Goal: Task Accomplishment & Management: Complete application form

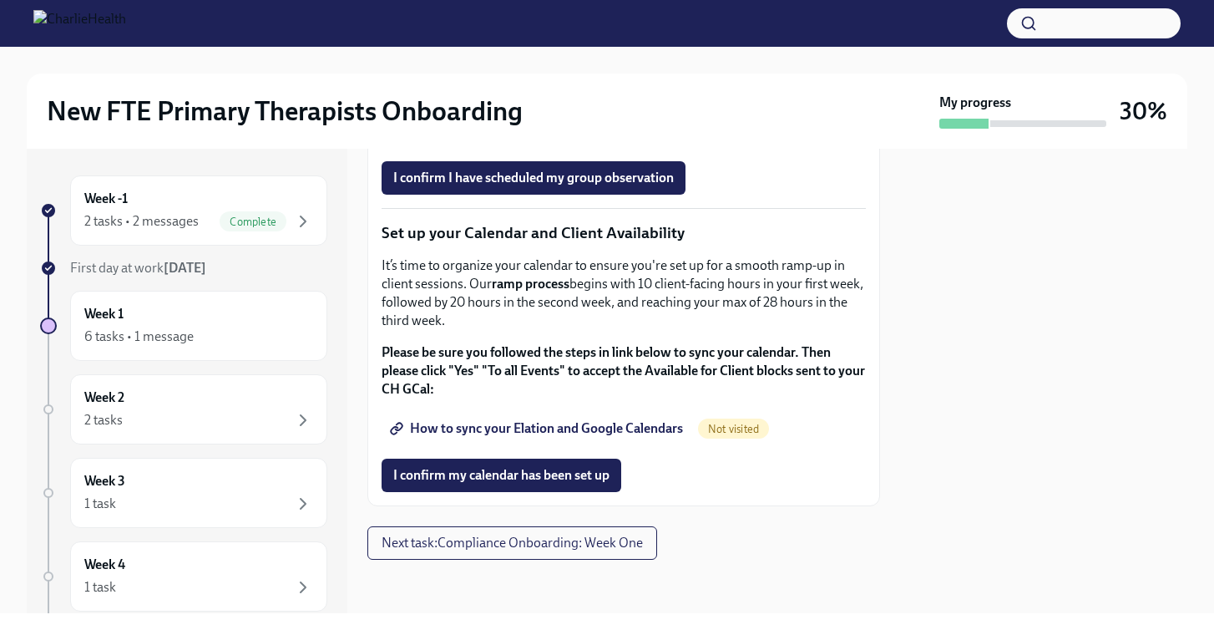
scroll to position [2783, 0]
click at [511, 483] on span "I confirm my calendar has been set up" at bounding box center [501, 475] width 216 height 17
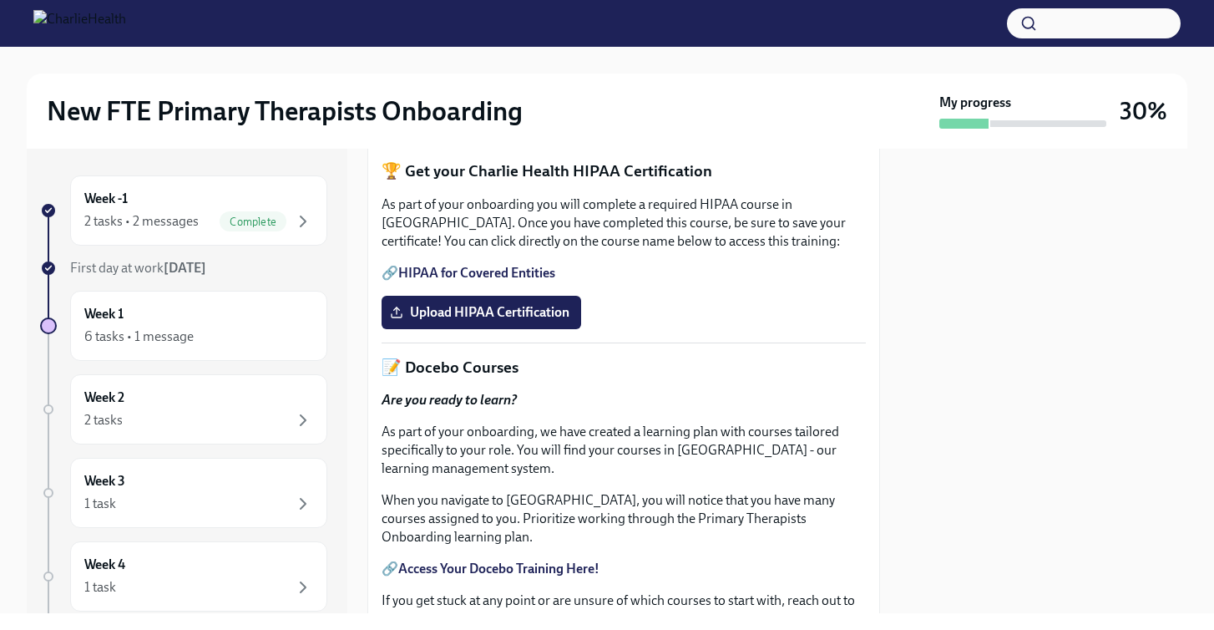
scroll to position [490, 0]
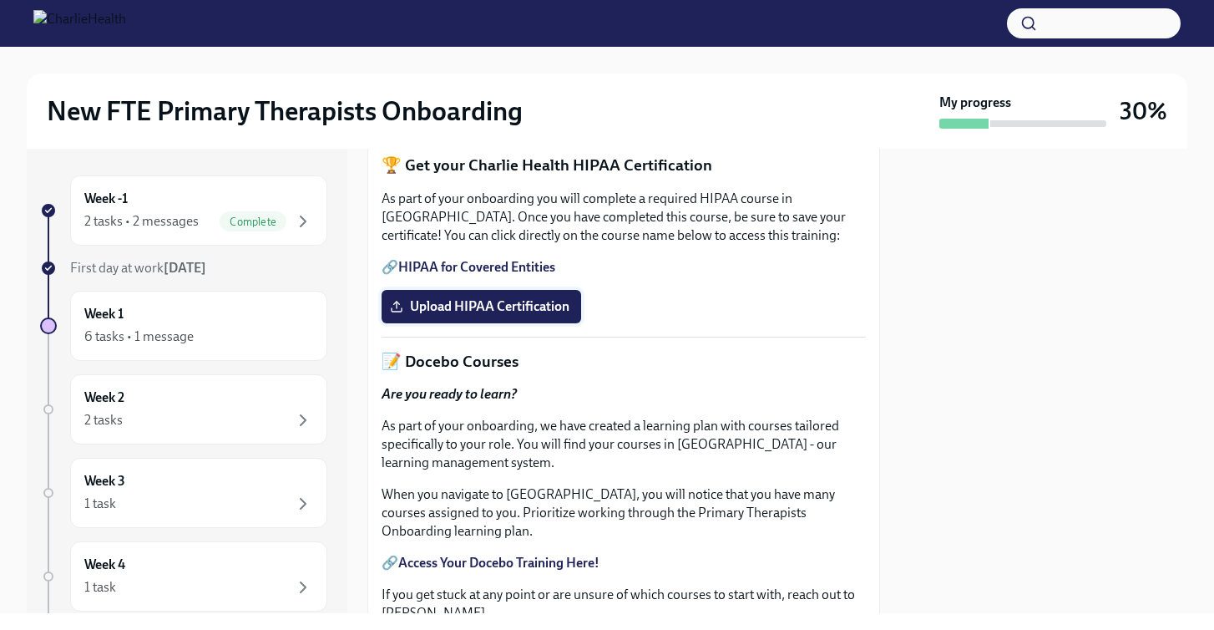
click at [509, 315] on span "Upload HIPAA Certification" at bounding box center [481, 306] width 176 height 17
click at [0, 0] on input "Upload HIPAA Certification" at bounding box center [0, 0] width 0 height 0
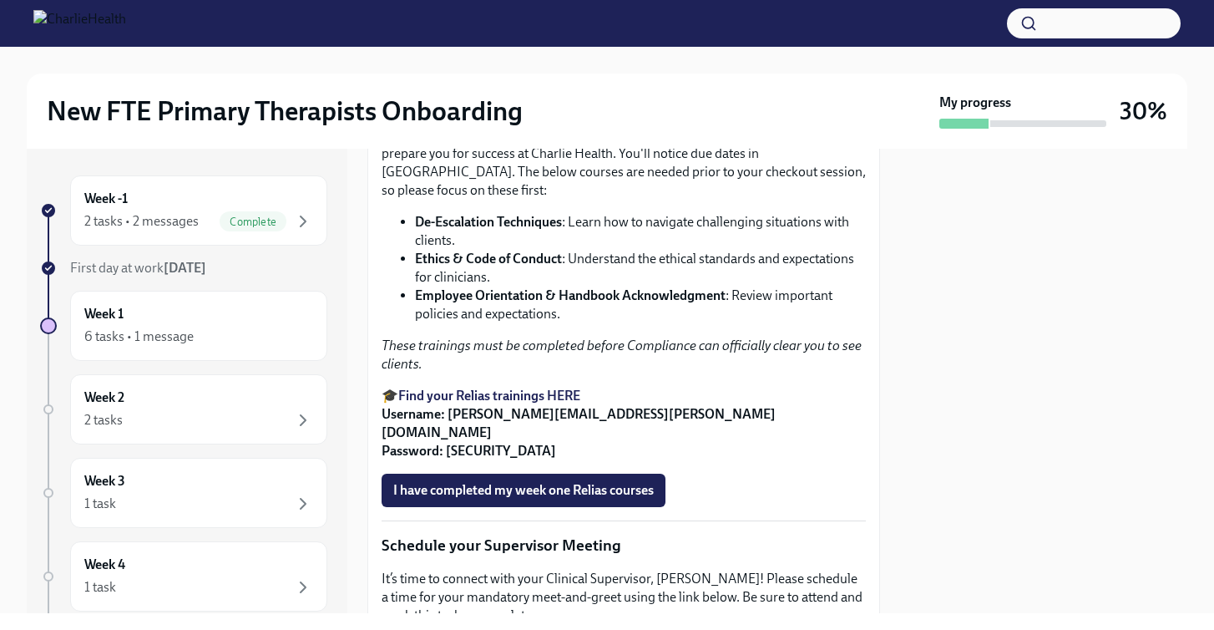
scroll to position [1077, 0]
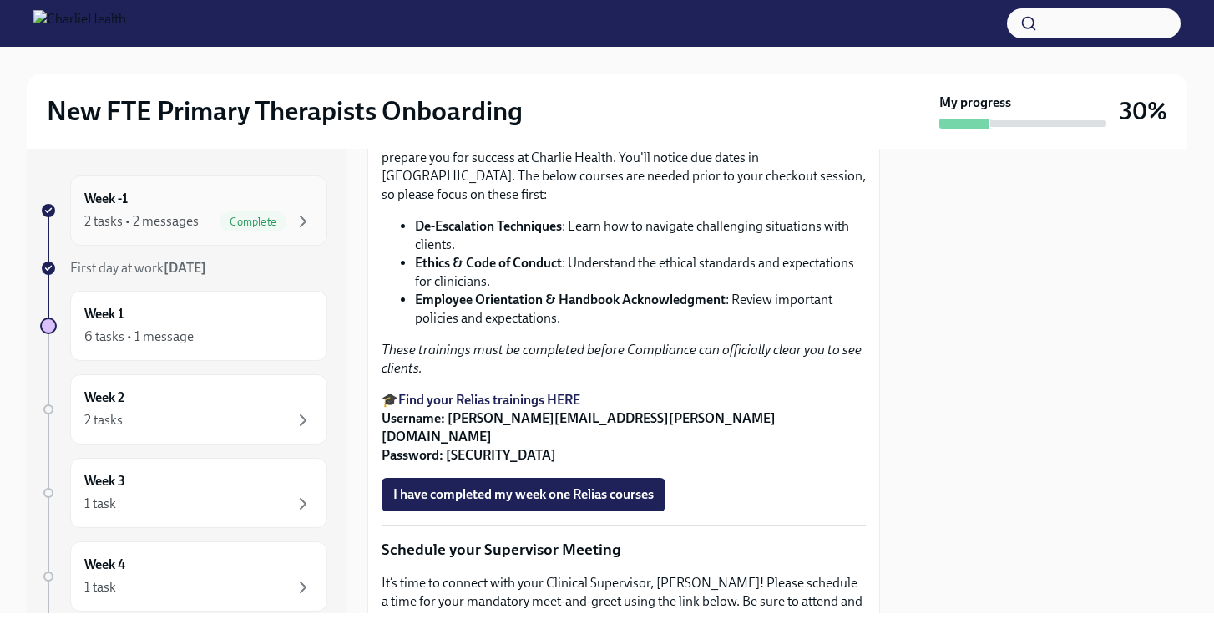
click at [272, 190] on div "Week -1 2 tasks • 2 messages Complete" at bounding box center [198, 211] width 229 height 42
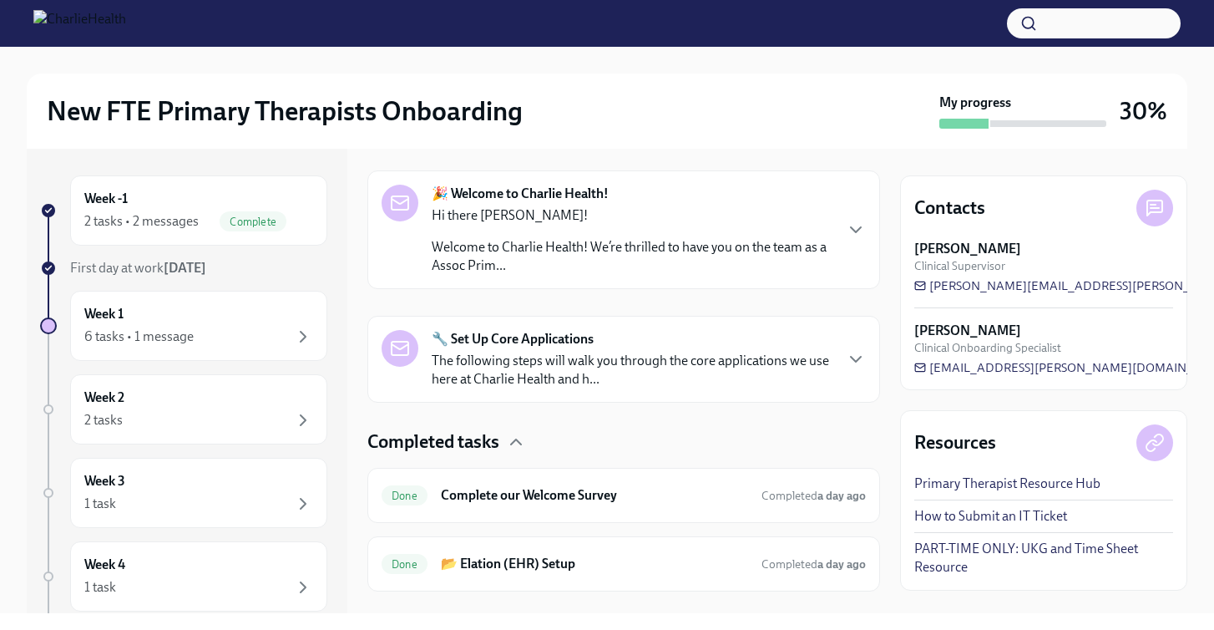
scroll to position [256, 0]
click at [252, 214] on div "Complete" at bounding box center [253, 221] width 67 height 20
click at [196, 327] on div "6 tasks • 1 message" at bounding box center [198, 337] width 229 height 20
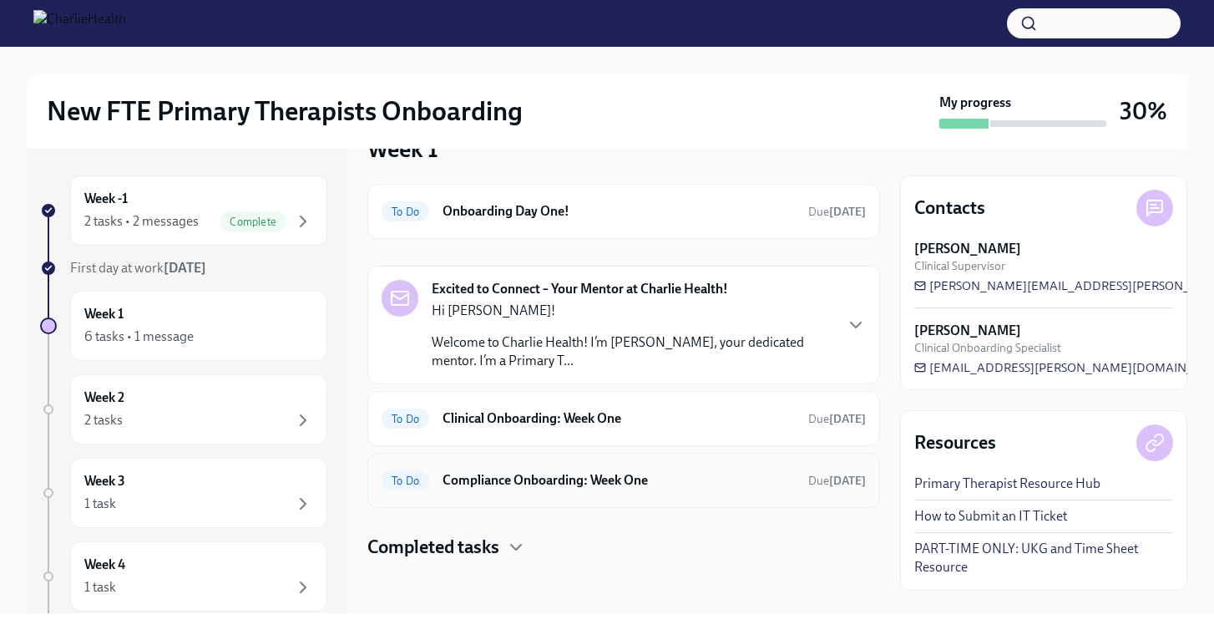
click at [573, 495] on div "To Do Compliance Onboarding: Week One Due in 4 days" at bounding box center [623, 480] width 513 height 55
click at [562, 474] on h6 "Compliance Onboarding: Week One" at bounding box center [619, 480] width 352 height 18
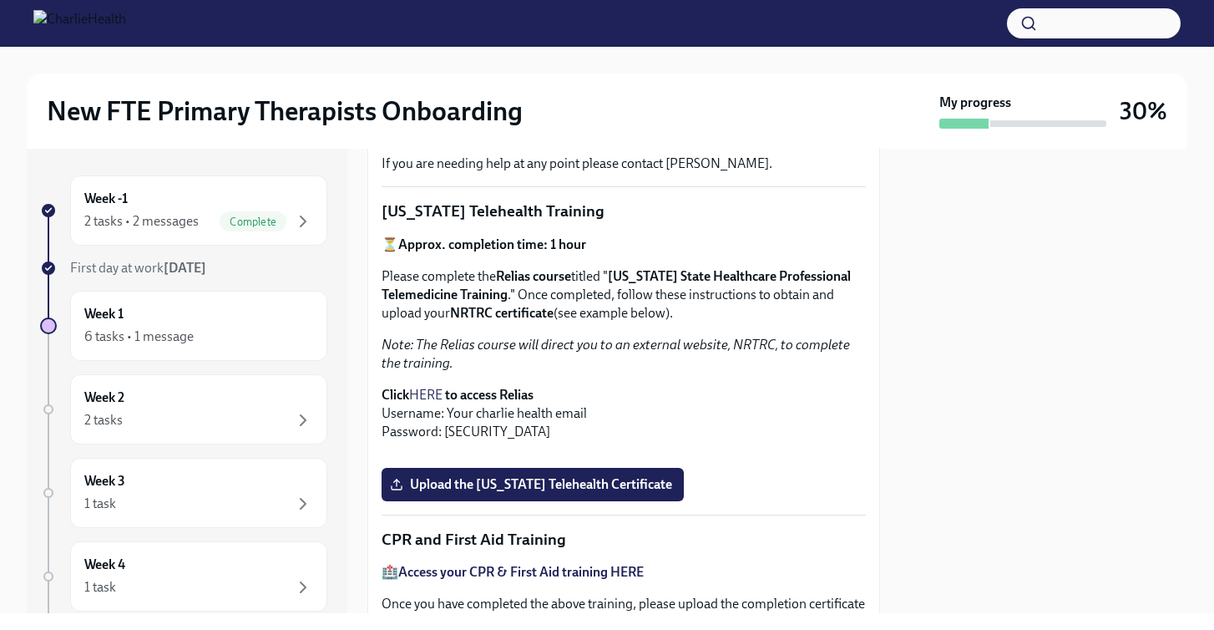
scroll to position [309, 0]
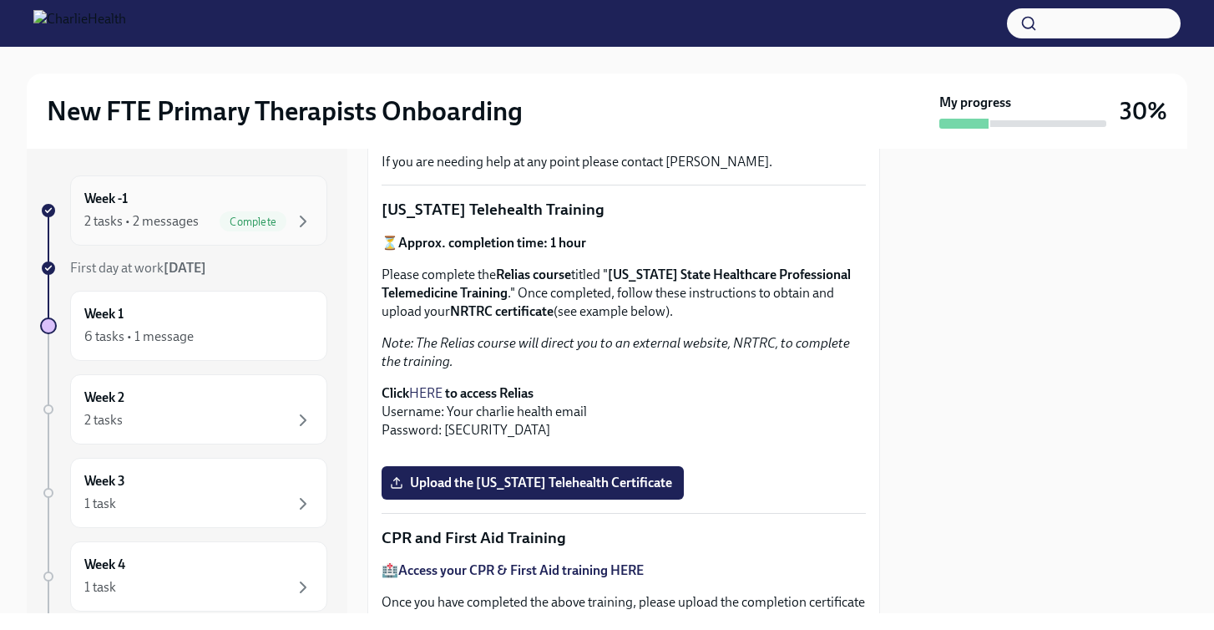
click at [144, 208] on div "Week -1 2 tasks • 2 messages Complete" at bounding box center [198, 211] width 229 height 42
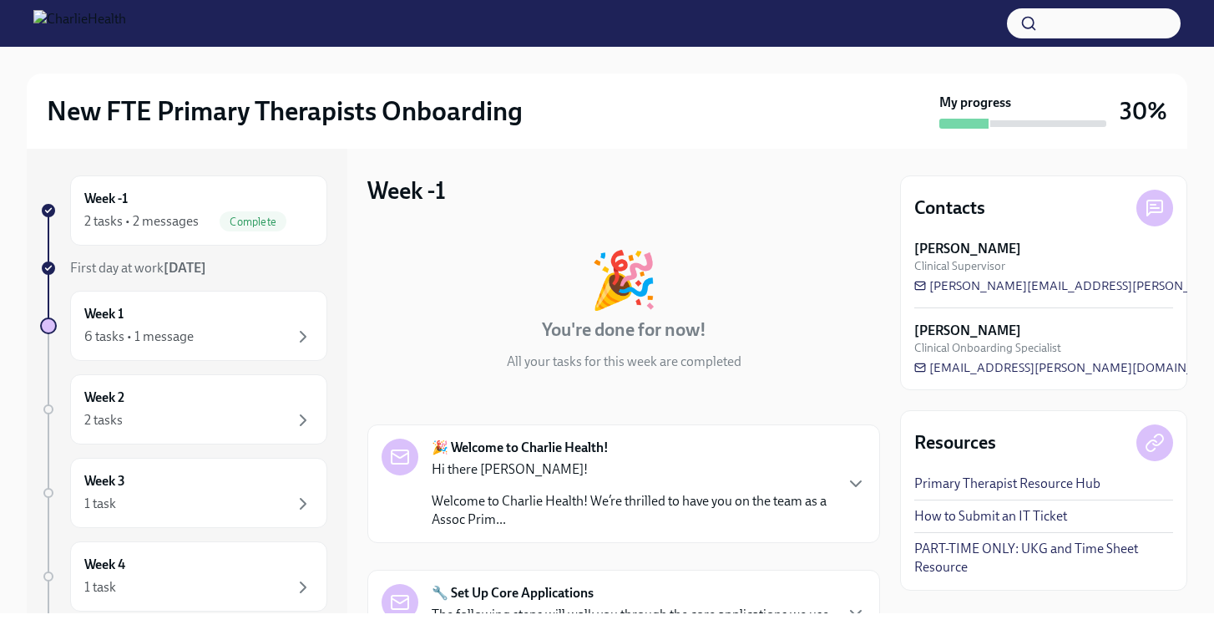
scroll to position [286, 0]
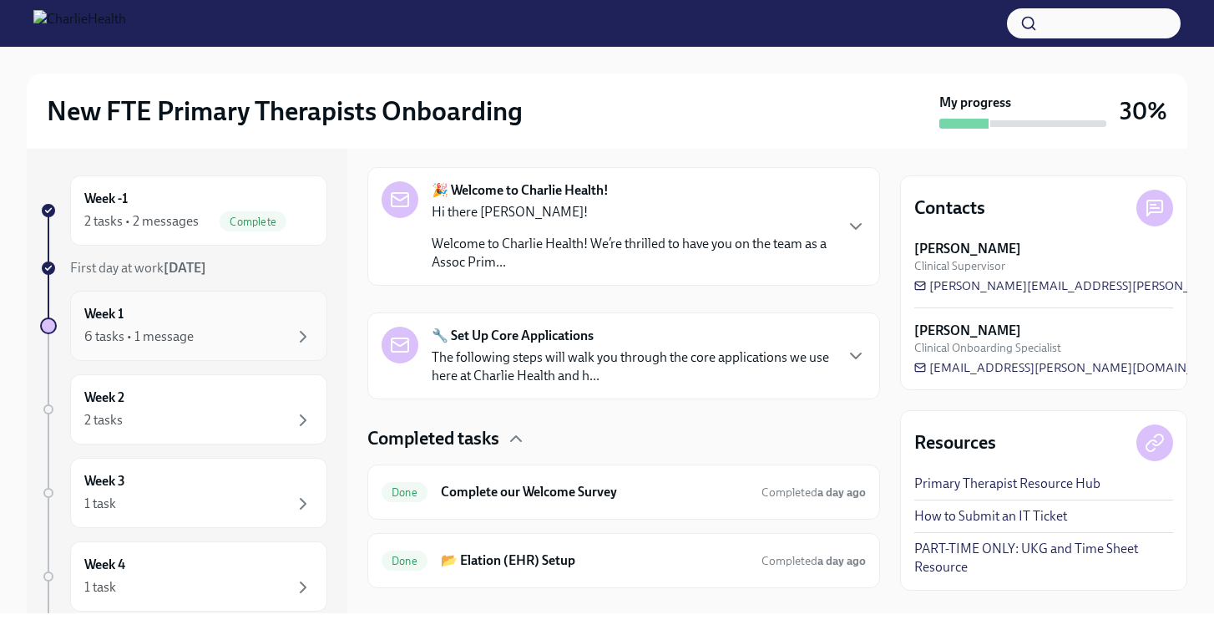
click at [225, 337] on div "6 tasks • 1 message" at bounding box center [198, 337] width 229 height 20
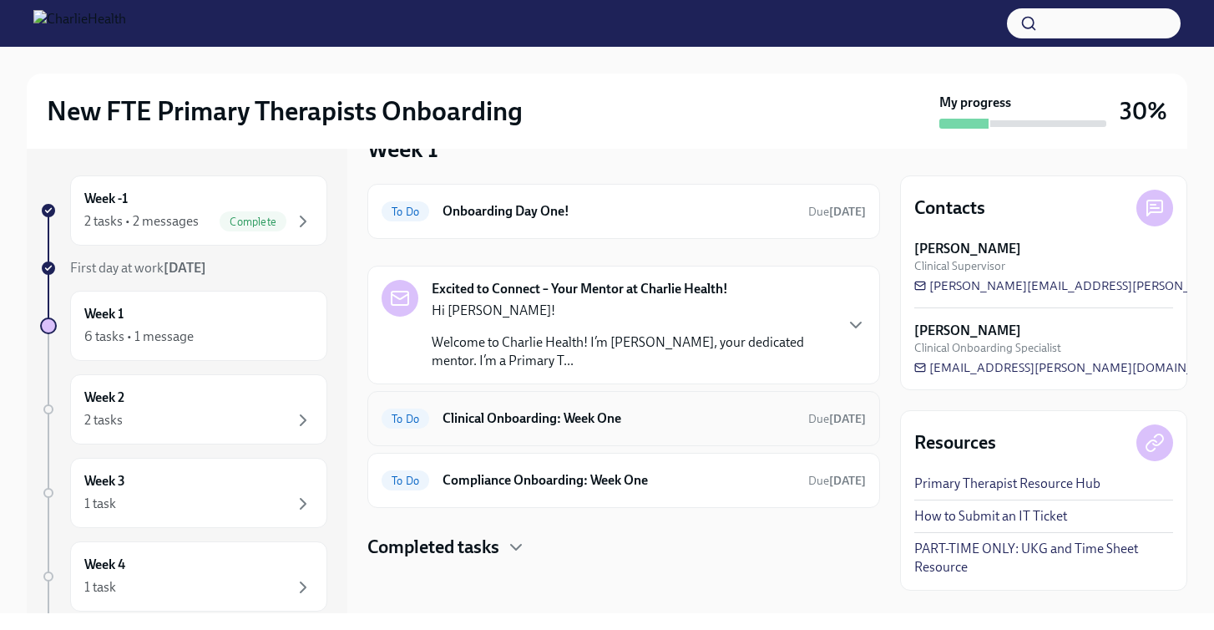
click at [560, 412] on h6 "Clinical Onboarding: Week One" at bounding box center [619, 418] width 352 height 18
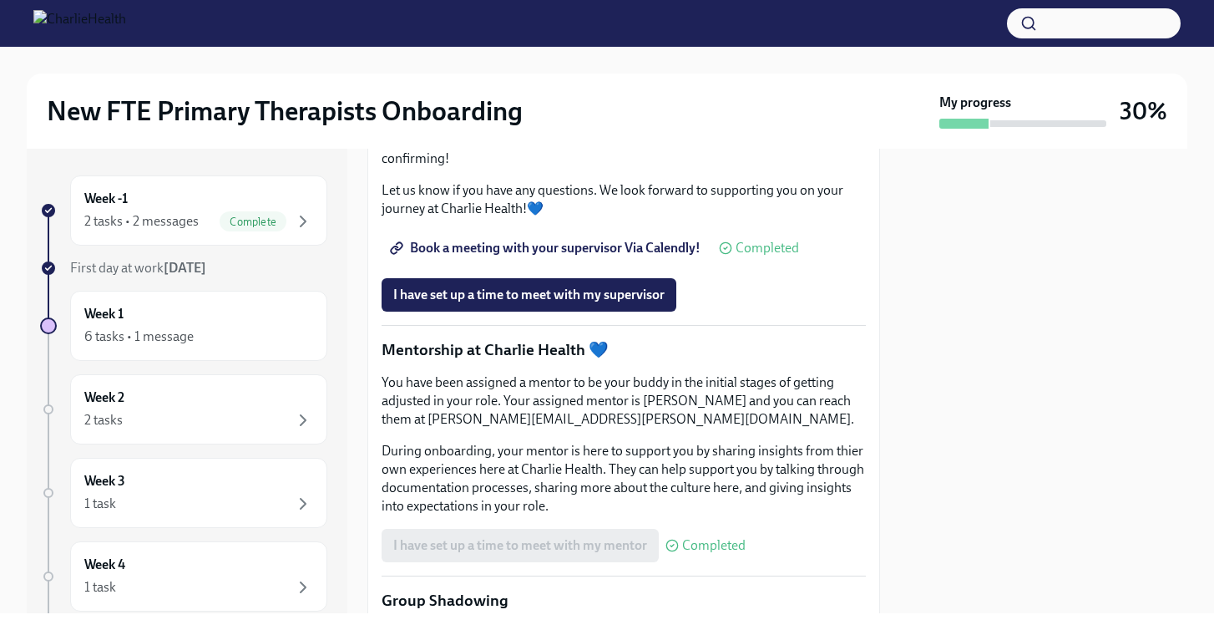
scroll to position [1735, 0]
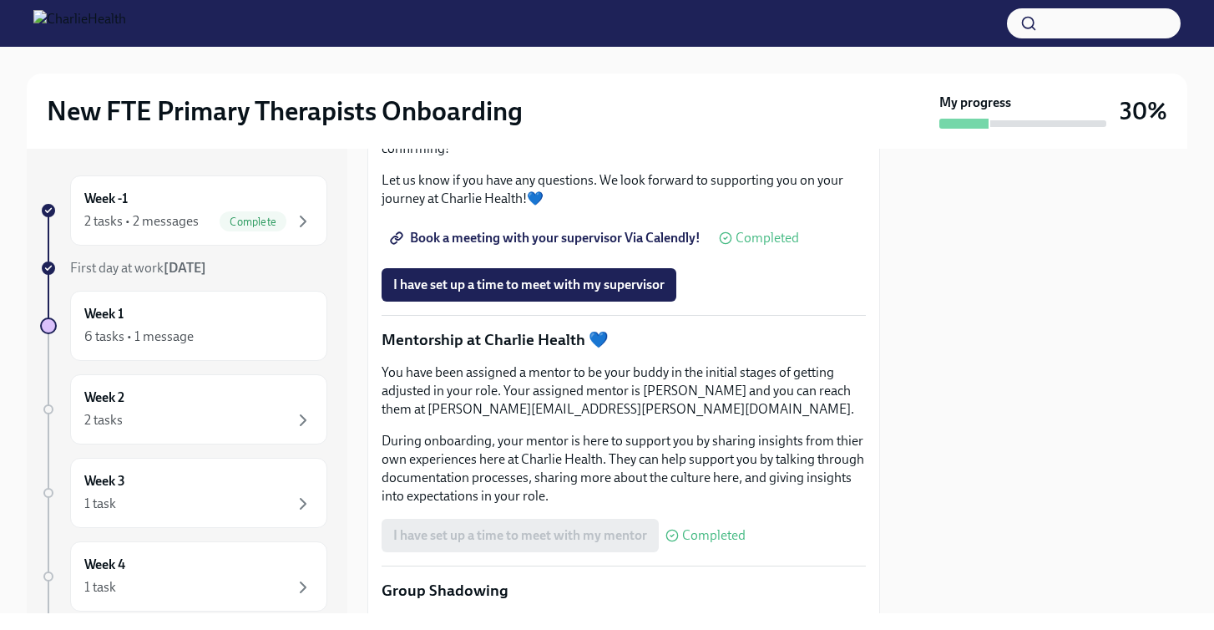
click at [570, 246] on span "Book a meeting with your supervisor Via Calendly!" at bounding box center [546, 238] width 307 height 17
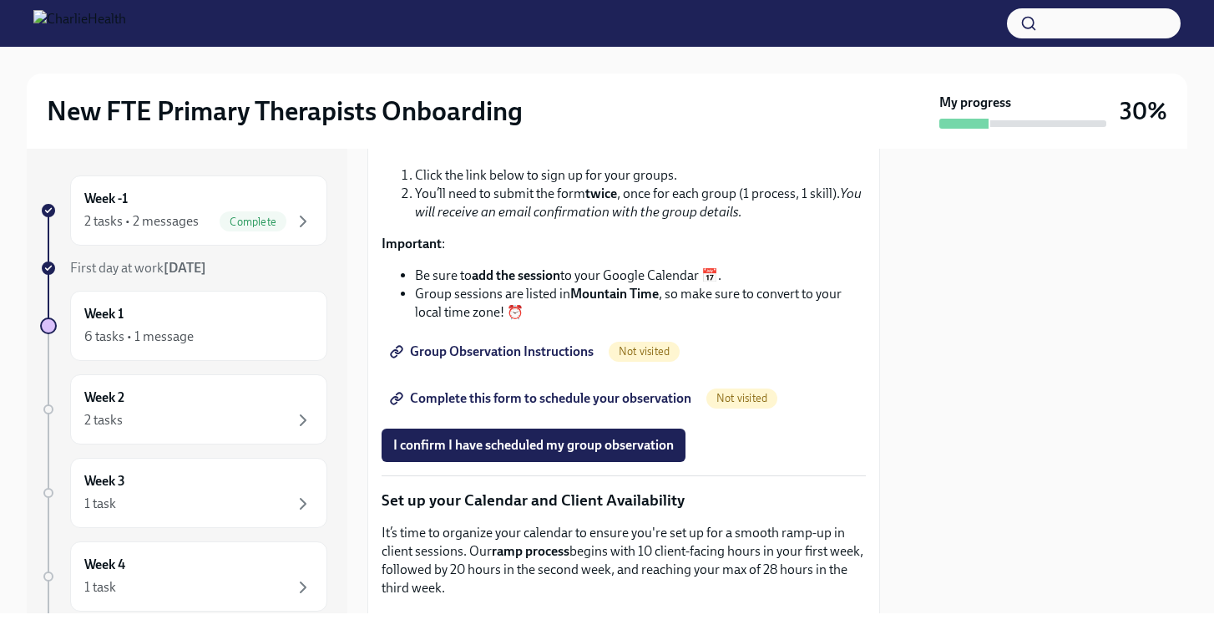
scroll to position [2435, 0]
click at [569, 359] on span "Group Observation Instructions" at bounding box center [493, 350] width 200 height 17
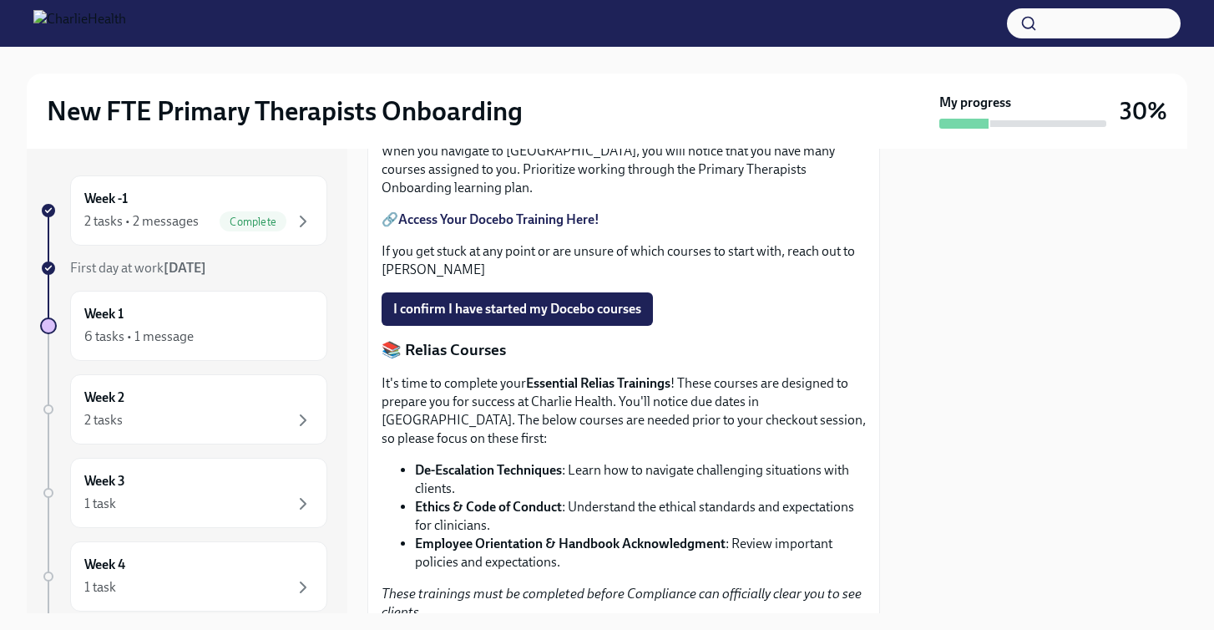
scroll to position [838, 0]
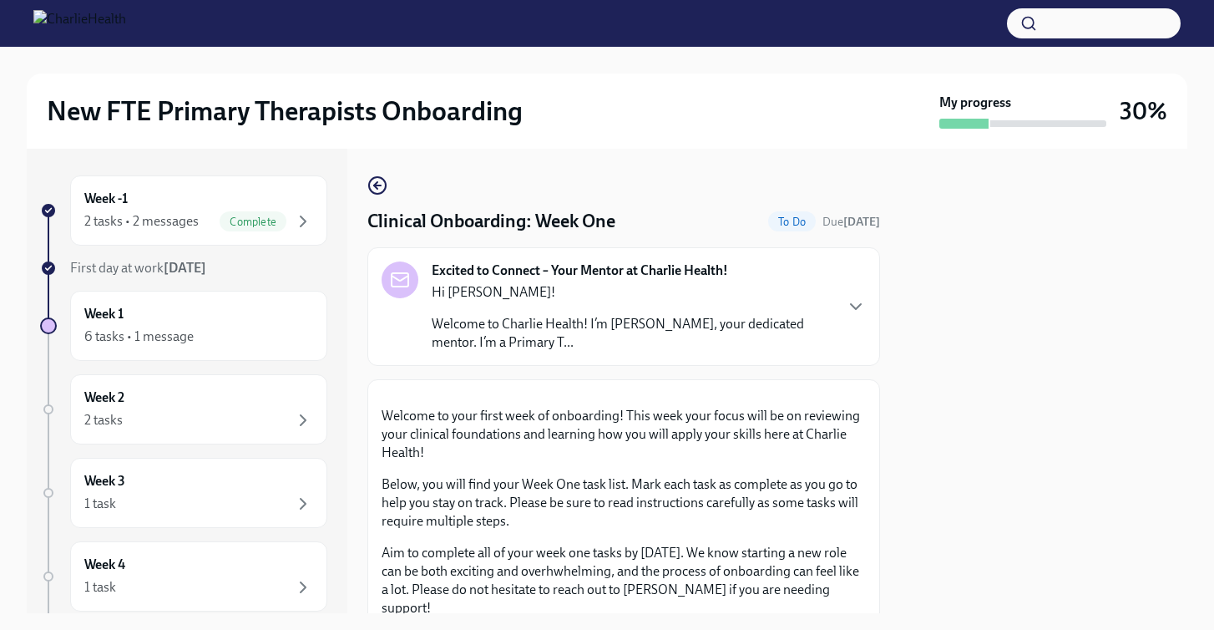
scroll to position [1134, 0]
